Goal: Information Seeking & Learning: Learn about a topic

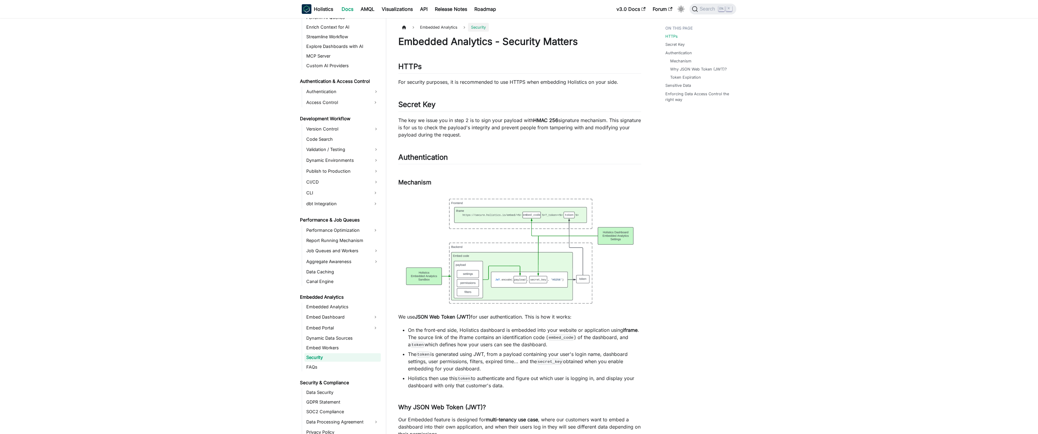
scroll to position [375, 0]
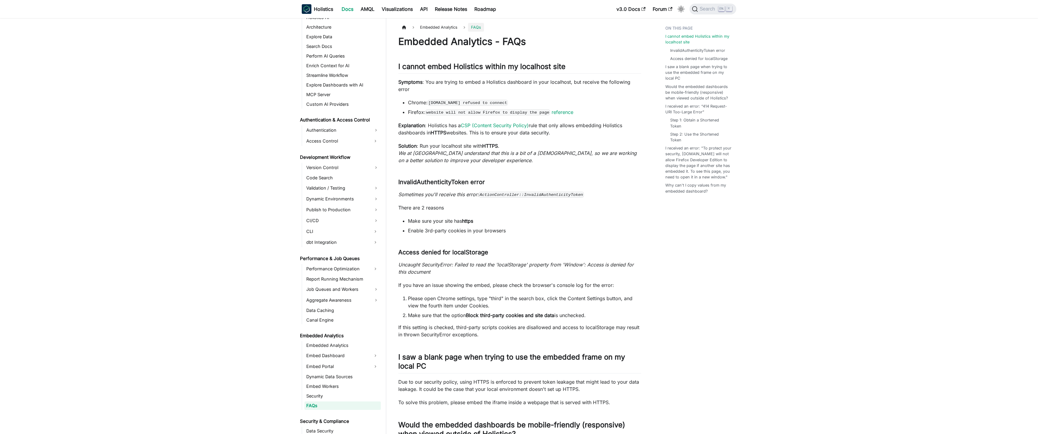
scroll to position [385, 0]
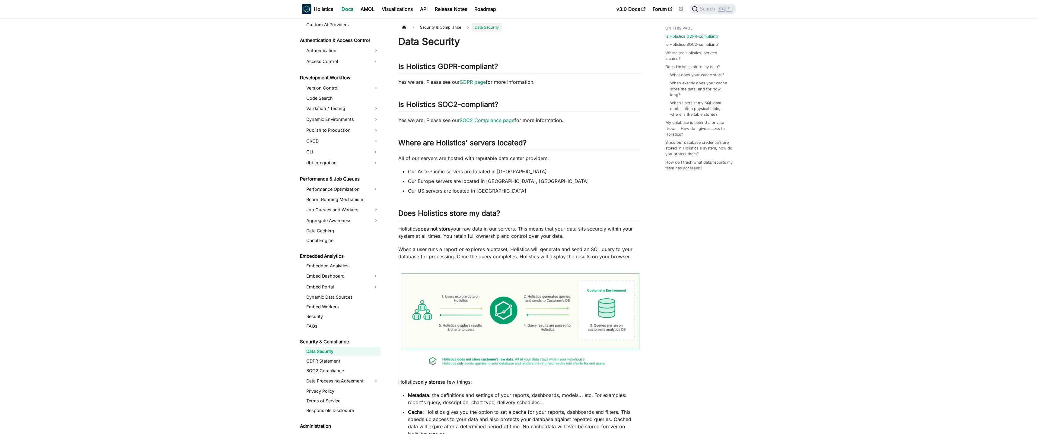
scroll to position [410, 0]
